Goal: Transaction & Acquisition: Purchase product/service

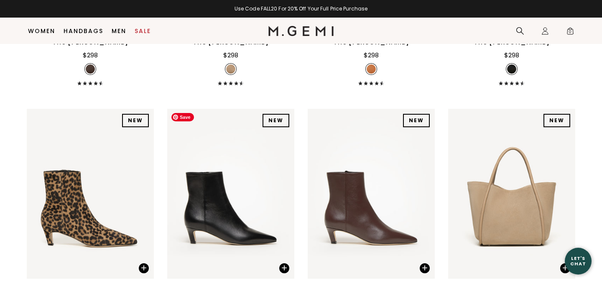
scroll to position [2523, 0]
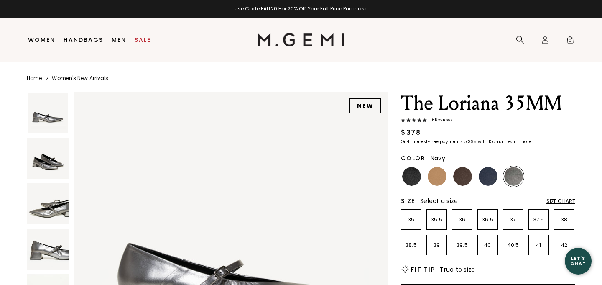
click at [491, 178] on img at bounding box center [488, 176] width 19 height 19
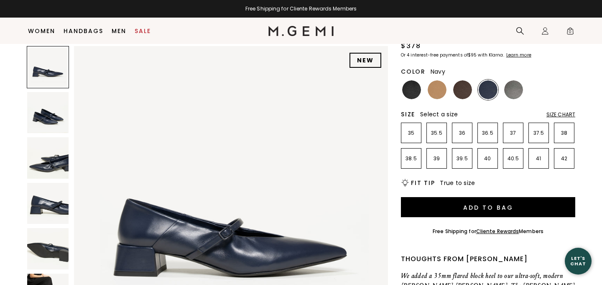
scroll to position [65, 0]
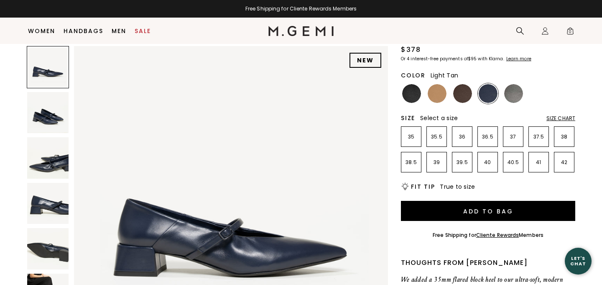
click at [440, 96] on img at bounding box center [437, 93] width 19 height 19
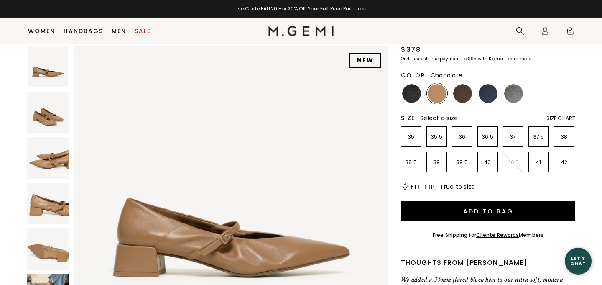
click at [468, 95] on img at bounding box center [462, 93] width 19 height 19
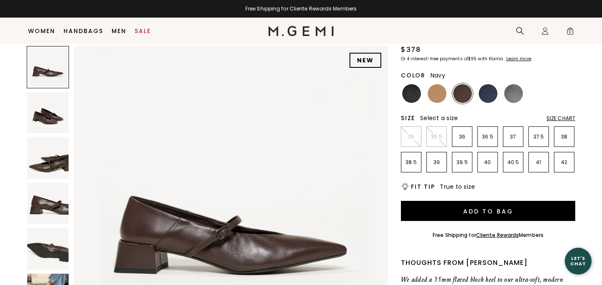
click at [494, 92] on img at bounding box center [488, 93] width 19 height 19
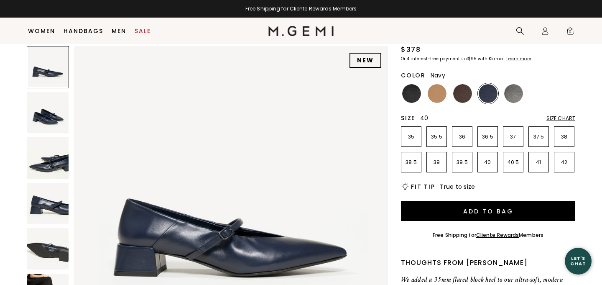
click at [489, 163] on p "40" at bounding box center [488, 162] width 20 height 7
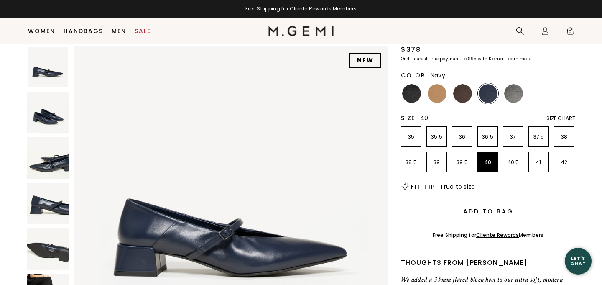
click at [473, 210] on button "Add to Bag" at bounding box center [488, 211] width 174 height 20
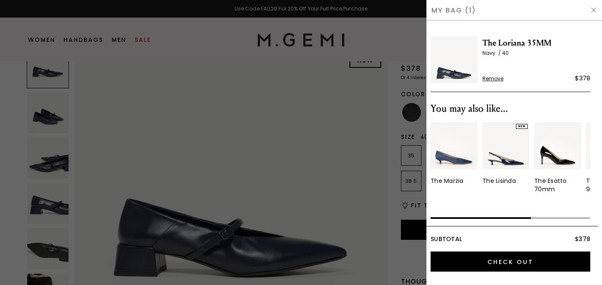
click at [378, 193] on div at bounding box center [301, 142] width 602 height 285
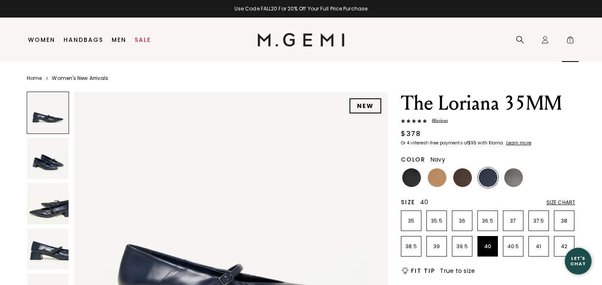
click at [570, 39] on span "1" at bounding box center [570, 41] width 8 height 8
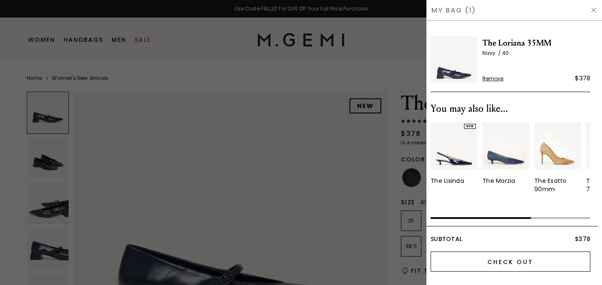
click at [508, 255] on input "Check Out" at bounding box center [511, 261] width 160 height 20
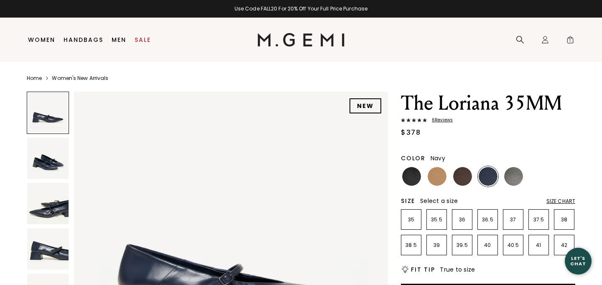
click at [50, 249] on img at bounding box center [47, 248] width 41 height 41
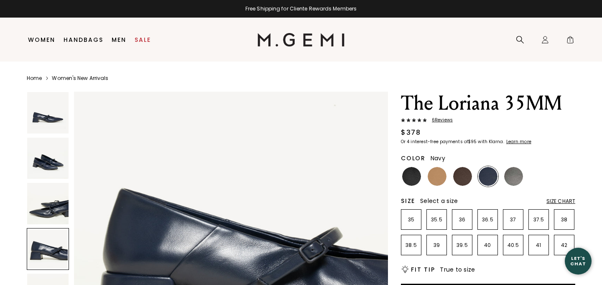
click at [443, 121] on span "6 Review s" at bounding box center [440, 119] width 26 height 5
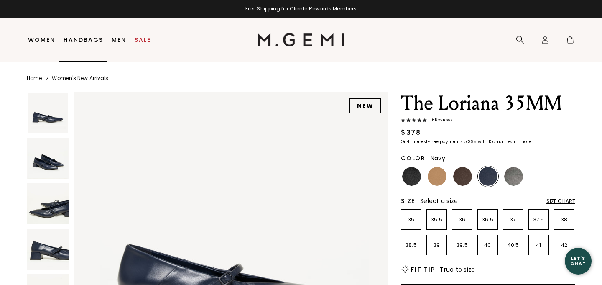
click at [82, 38] on link "Handbags" at bounding box center [84, 39] width 40 height 7
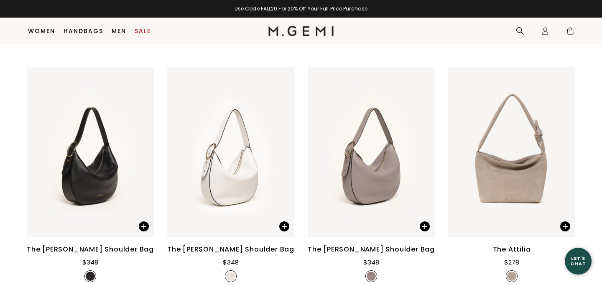
scroll to position [1257, 0]
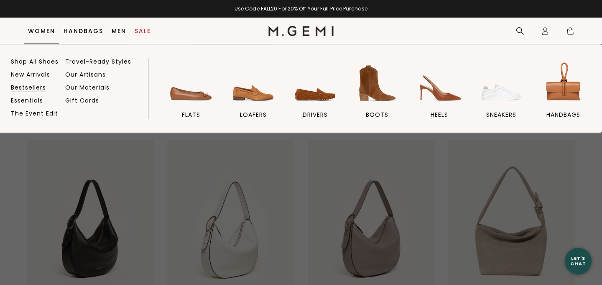
click at [32, 87] on link "Bestsellers" at bounding box center [28, 88] width 35 height 8
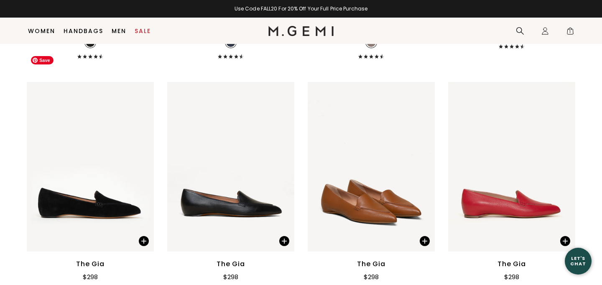
scroll to position [2866, 0]
